Goal: Task Accomplishment & Management: Manage account settings

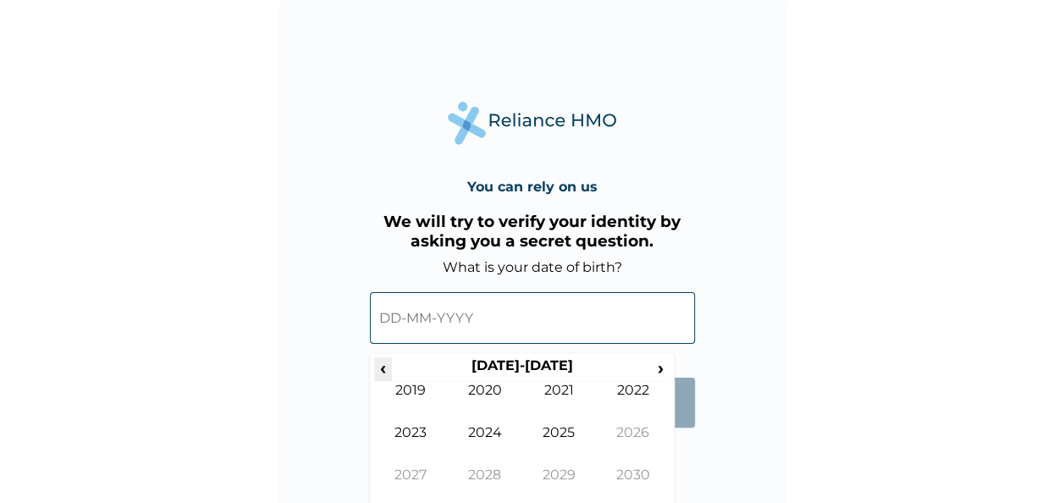
click at [375, 366] on span "‹" at bounding box center [383, 367] width 18 height 21
click at [486, 434] on td "1984" at bounding box center [485, 445] width 74 height 42
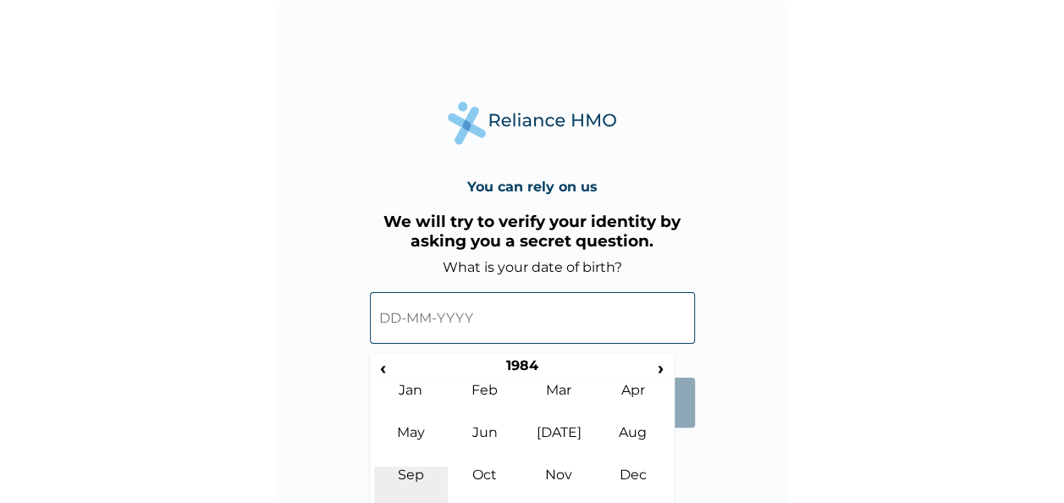
click at [418, 471] on td "Sep" at bounding box center [411, 487] width 74 height 42
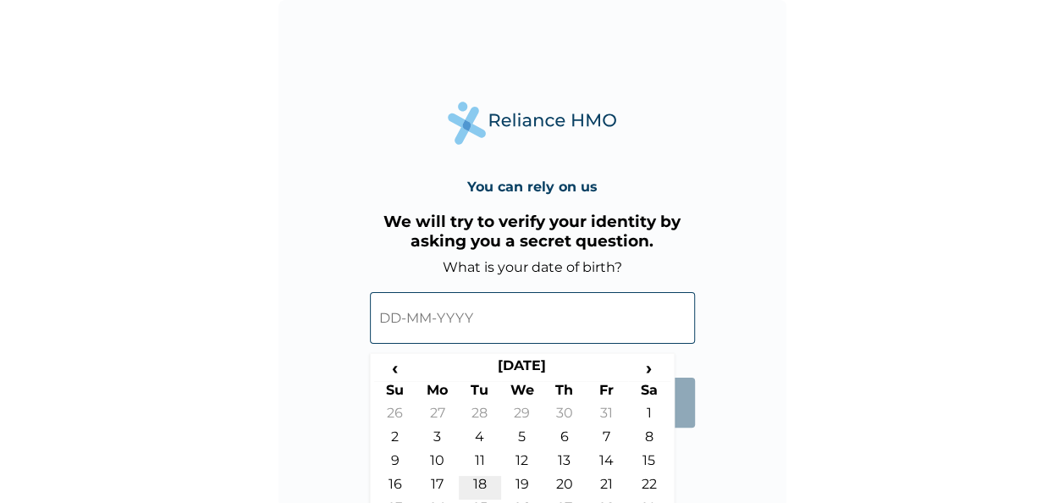
click at [482, 485] on td "18" at bounding box center [480, 488] width 42 height 24
type input "18-09-1984"
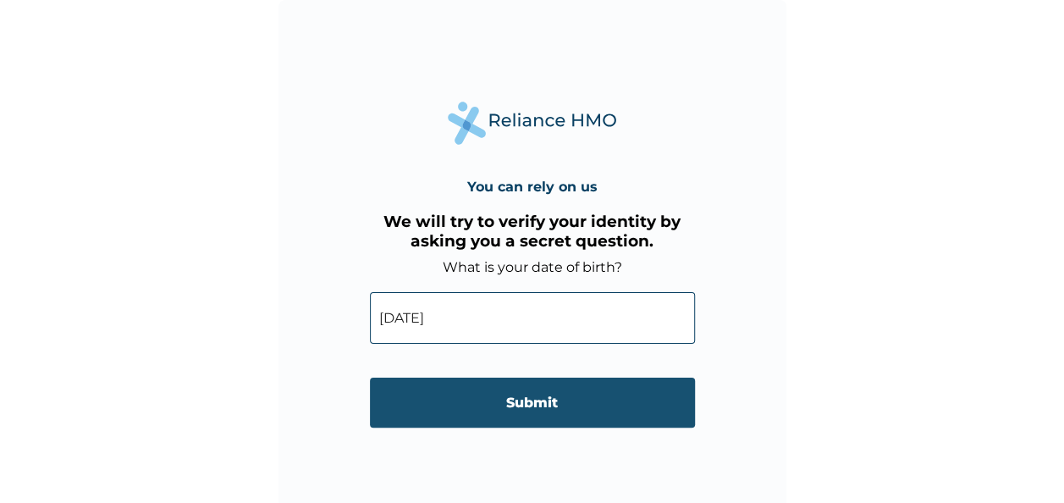
click at [542, 408] on input "Submit" at bounding box center [532, 403] width 325 height 50
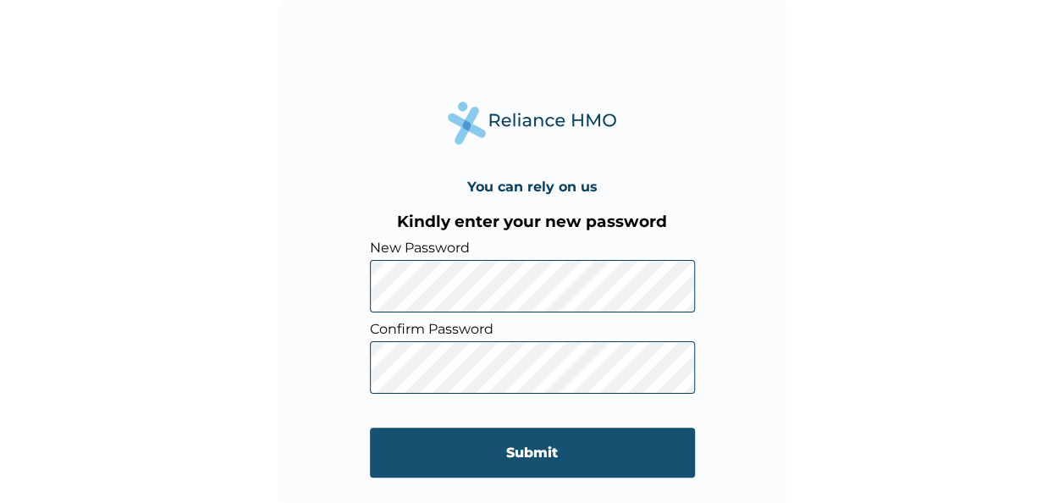
click at [589, 461] on input "Submit" at bounding box center [532, 452] width 325 height 50
